Goal: Task Accomplishment & Management: Use online tool/utility

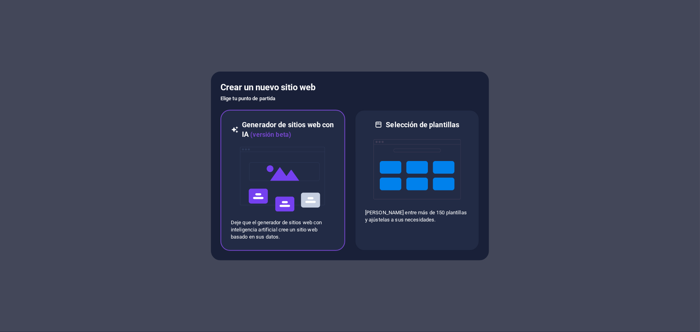
click at [303, 171] on img at bounding box center [282, 178] width 87 height 79
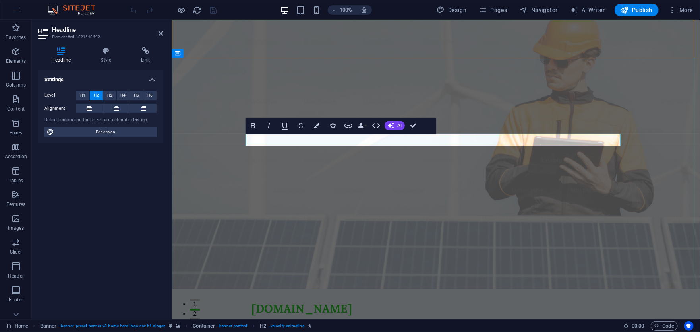
drag, startPoint x: 416, startPoint y: 142, endPoint x: 436, endPoint y: 190, distance: 51.9
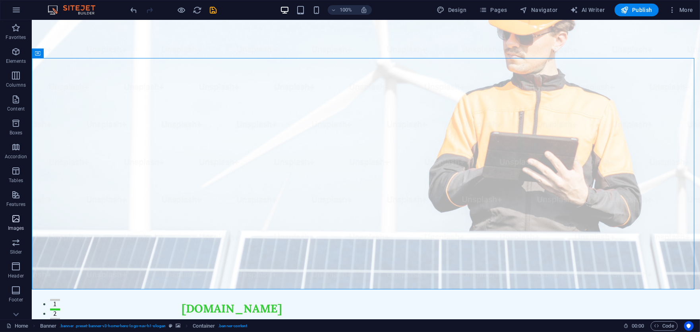
click at [12, 222] on icon "button" at bounding box center [16, 219] width 10 height 10
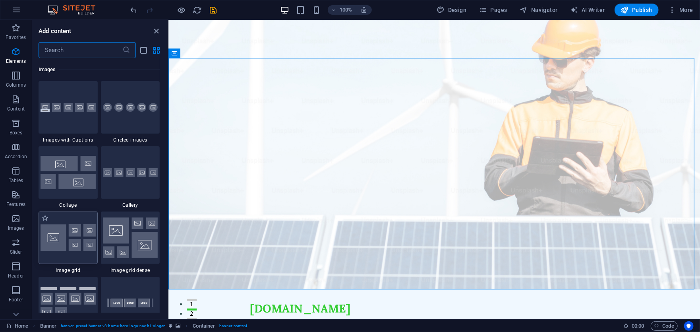
scroll to position [4028, 0]
click at [629, 11] on icon "button" at bounding box center [625, 10] width 8 height 8
checkbox input "false"
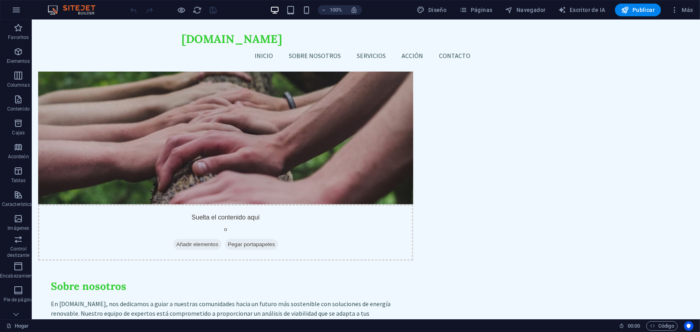
scroll to position [432, 0]
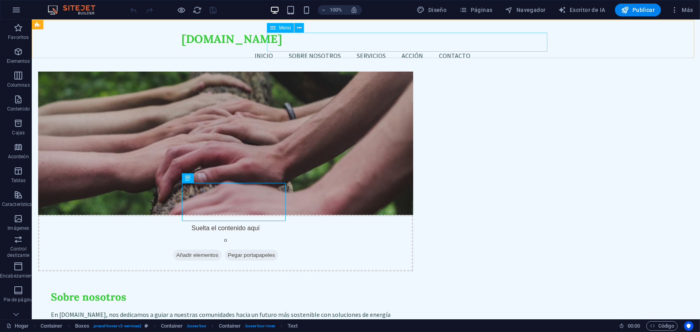
click at [491, 46] on nav "Inicio Sobre Nosotros Servicios Acción Contacto" at bounding box center [365, 55] width 369 height 19
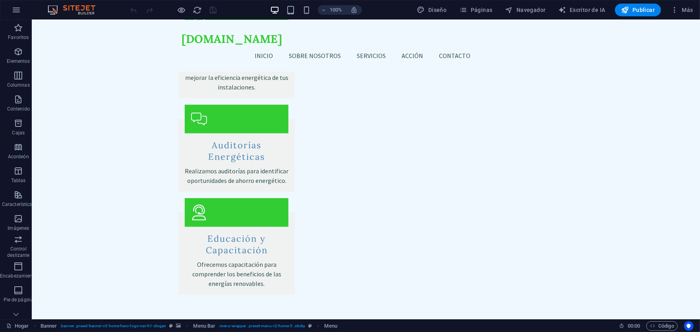
scroll to position [1237, 0]
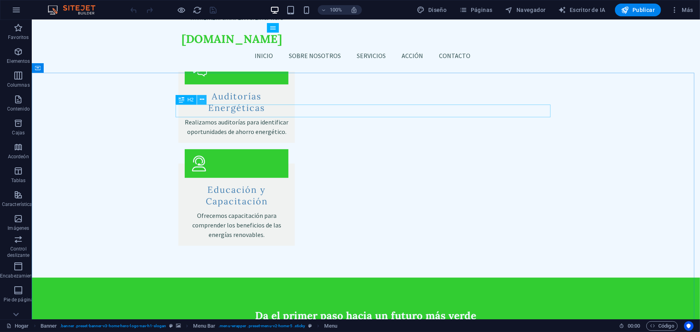
click at [203, 98] on icon at bounding box center [202, 99] width 4 height 8
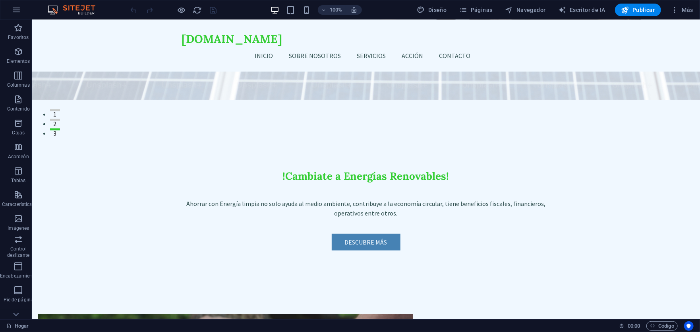
scroll to position [243, 0]
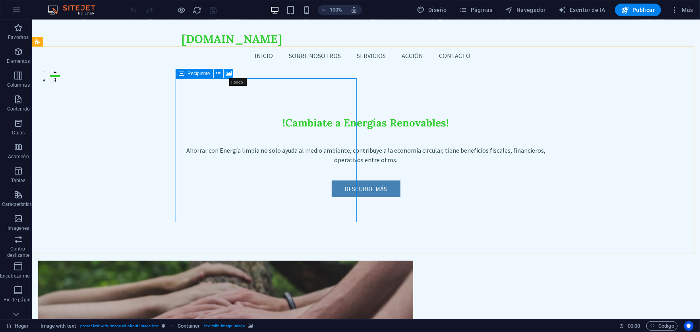
click at [228, 75] on icon at bounding box center [229, 73] width 6 height 8
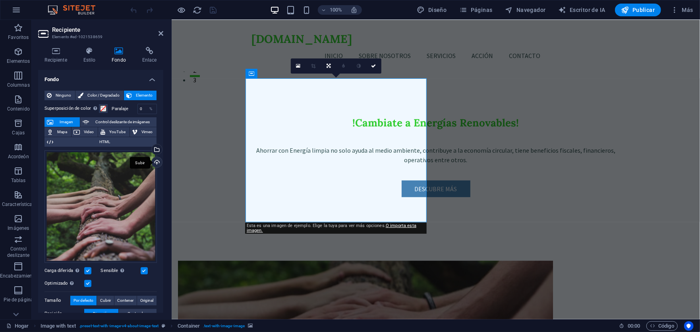
click at [157, 159] on div "Subir" at bounding box center [156, 163] width 12 height 12
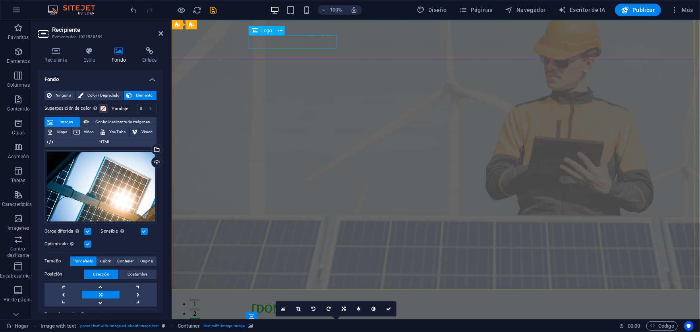
click at [309, 301] on div "[DOMAIN_NAME]" at bounding box center [435, 308] width 369 height 14
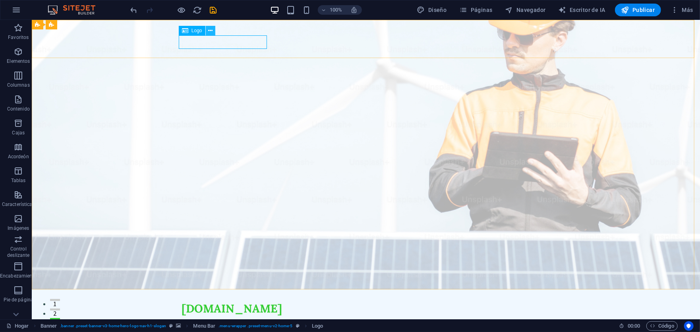
click at [212, 31] on icon at bounding box center [210, 31] width 4 height 8
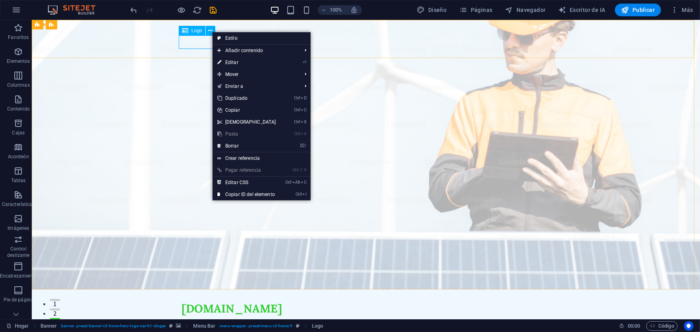
click at [195, 31] on font "Logo" at bounding box center [196, 31] width 11 height 6
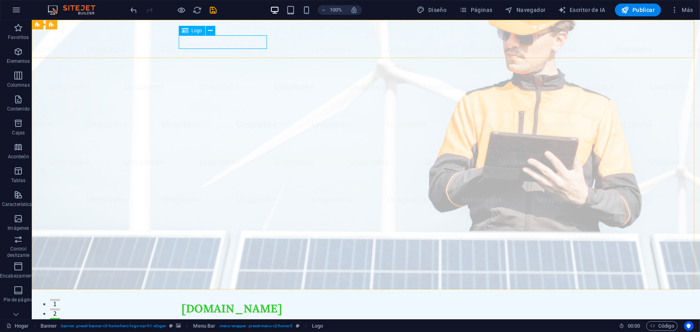
click at [195, 32] on font "Logo" at bounding box center [196, 31] width 11 height 6
drag, startPoint x: 195, startPoint y: 32, endPoint x: 40, endPoint y: 33, distance: 155.3
click at [195, 32] on font "Logo" at bounding box center [196, 31] width 11 height 6
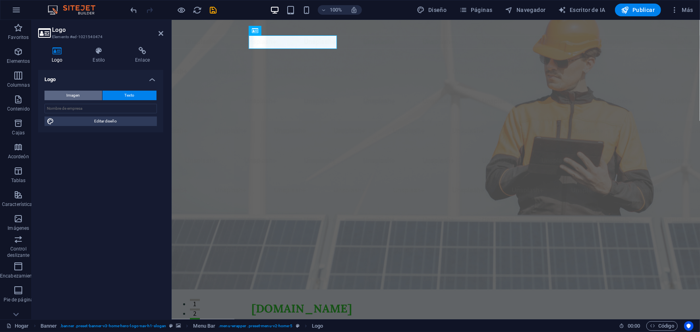
click at [80, 95] on button "Imagen" at bounding box center [73, 96] width 58 height 10
select select "DISABLED_OPTION_VALUE"
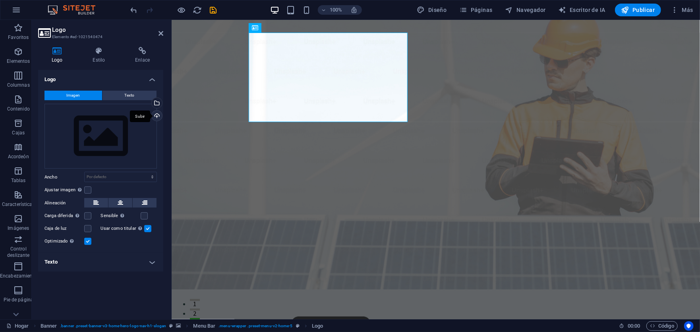
click at [157, 116] on div "Subir" at bounding box center [156, 116] width 12 height 12
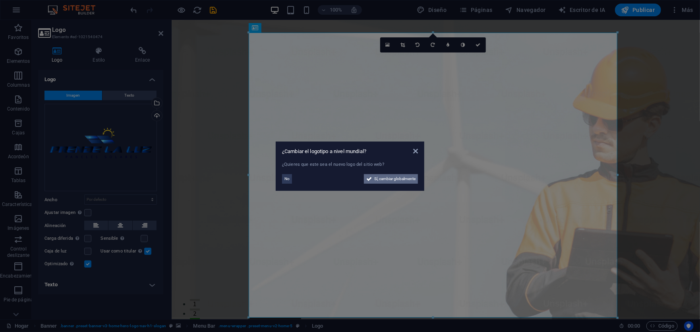
click at [409, 180] on font "Sí, cambiar globalmente" at bounding box center [394, 178] width 41 height 4
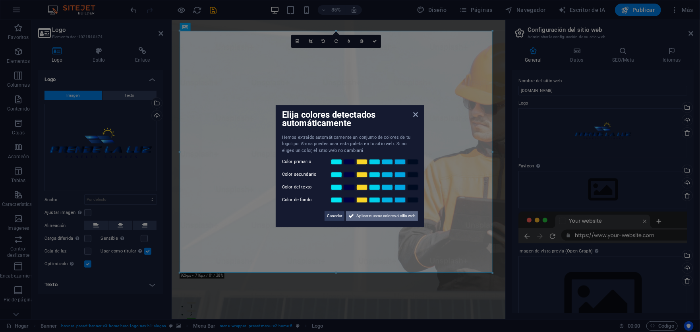
click at [393, 215] on font "Aplicar nuevos colores al sitio web" at bounding box center [385, 215] width 59 height 4
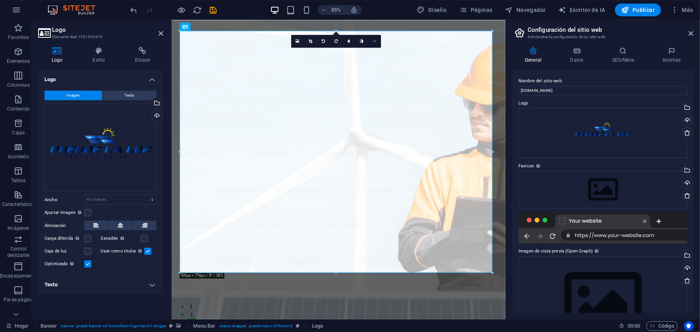
click at [375, 40] on icon at bounding box center [375, 41] width 4 height 4
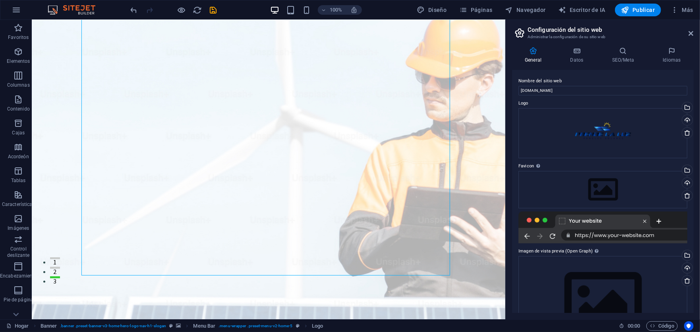
scroll to position [123, 0]
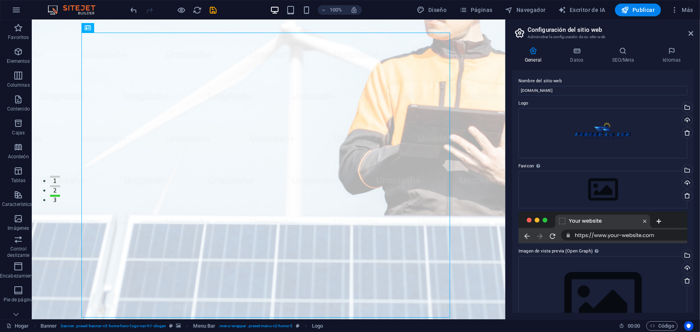
scroll to position [0, 0]
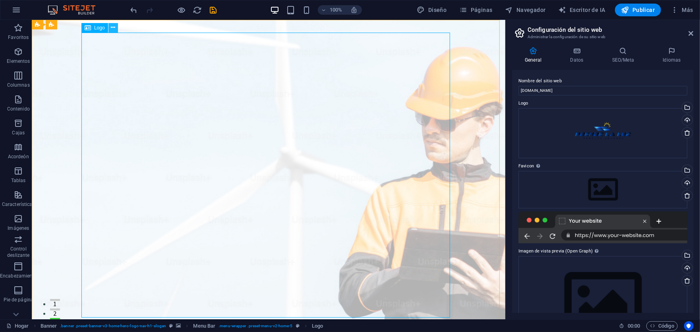
click at [112, 29] on icon at bounding box center [113, 27] width 4 height 8
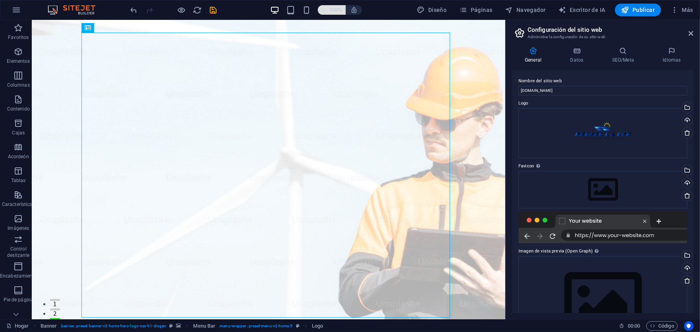
click at [325, 10] on icon "button" at bounding box center [324, 10] width 6 height 5
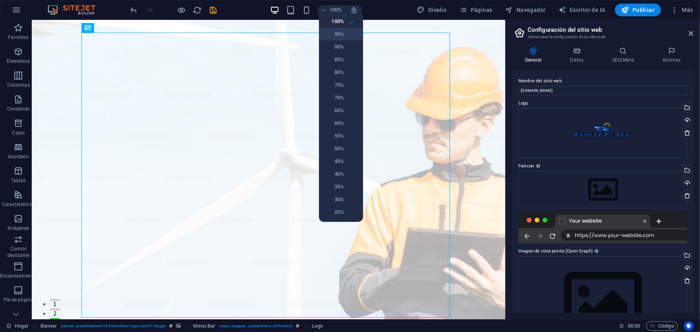
click at [338, 34] on font "95%" at bounding box center [339, 34] width 10 height 6
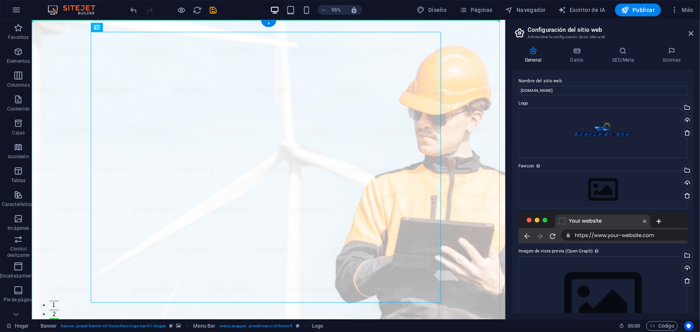
drag, startPoint x: 141, startPoint y: 50, endPoint x: 80, endPoint y: 35, distance: 62.5
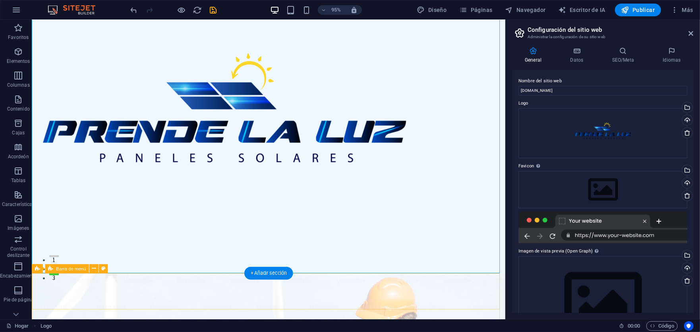
scroll to position [48, 0]
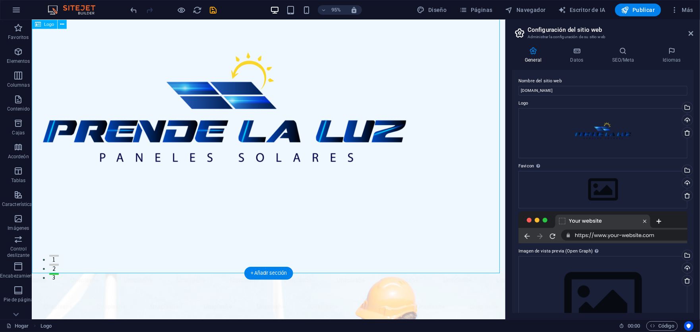
click at [522, 282] on div at bounding box center [281, 129] width 499 height 314
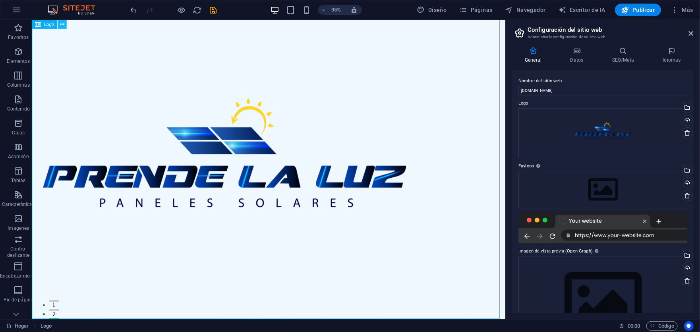
click at [59, 24] on button at bounding box center [61, 24] width 9 height 9
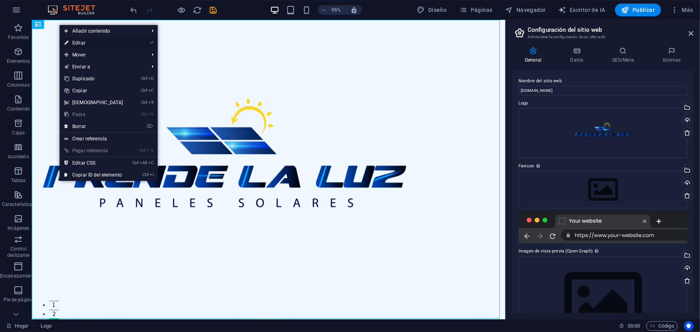
click at [95, 39] on link "⏎ Editar" at bounding box center [94, 43] width 68 height 12
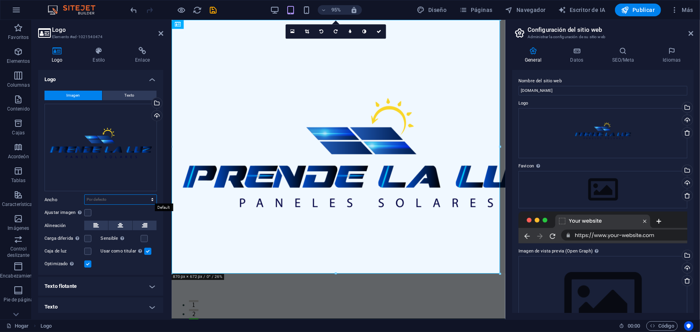
click at [151, 197] on select "Por defecto auto píxeles movimiento rápido del ojo % ellos vh Volkswagen" at bounding box center [121, 200] width 72 height 10
select select "%"
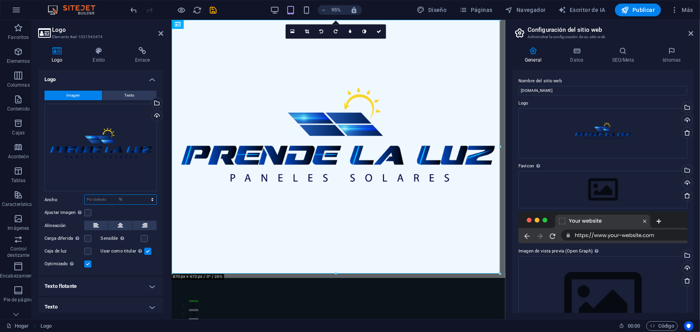
click at [144, 195] on select "Por defecto auto píxeles movimiento rápido del ojo % ellos vh Volkswagen" at bounding box center [121, 200] width 72 height 10
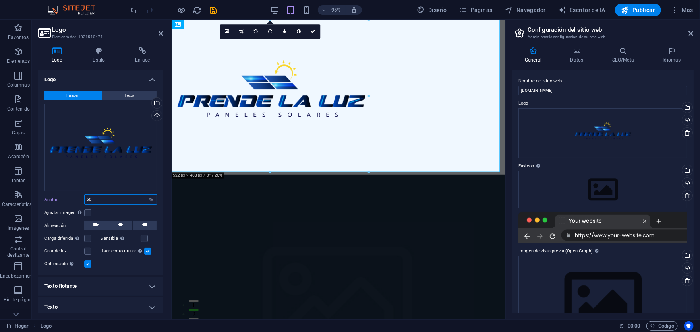
click at [96, 198] on input "60" at bounding box center [121, 200] width 72 height 10
type input "6"
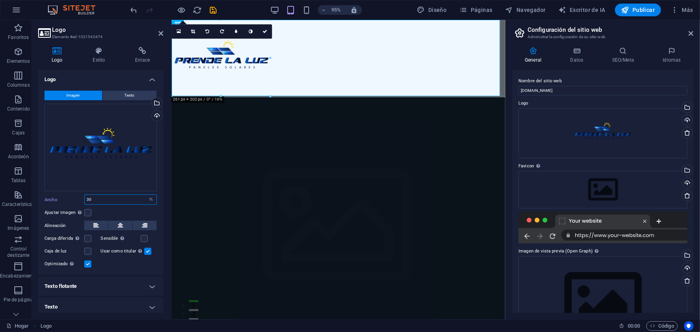
click at [99, 197] on input "30" at bounding box center [121, 200] width 72 height 10
type input "3"
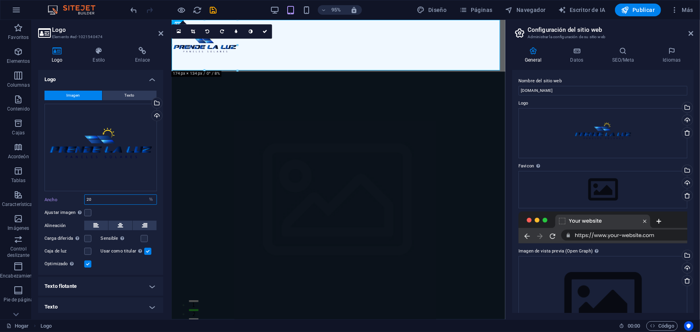
click at [107, 199] on input "20" at bounding box center [121, 200] width 72 height 10
type input "2"
type input "30"
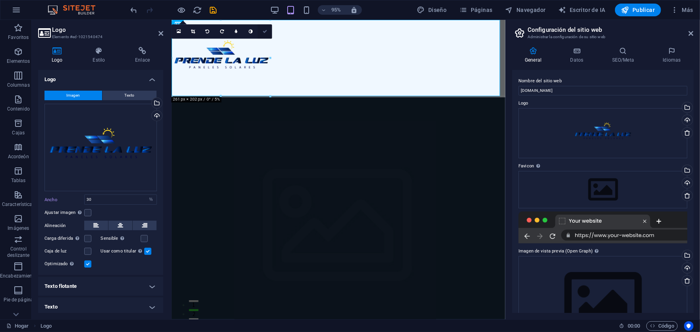
drag, startPoint x: 250, startPoint y: 12, endPoint x: 271, endPoint y: 31, distance: 28.1
click at [271, 31] on link at bounding box center [265, 31] width 14 height 14
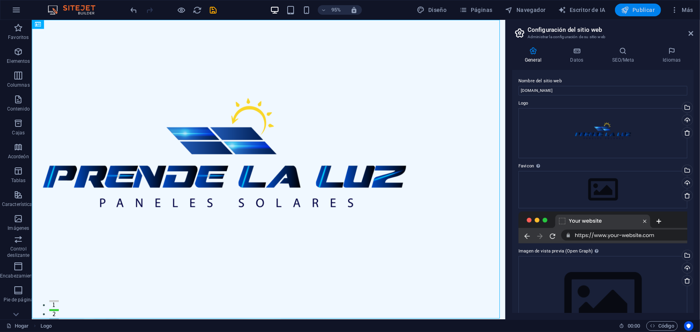
click at [638, 8] on font "Publicar" at bounding box center [643, 10] width 22 height 6
checkbox input "false"
